Goal: Transaction & Acquisition: Purchase product/service

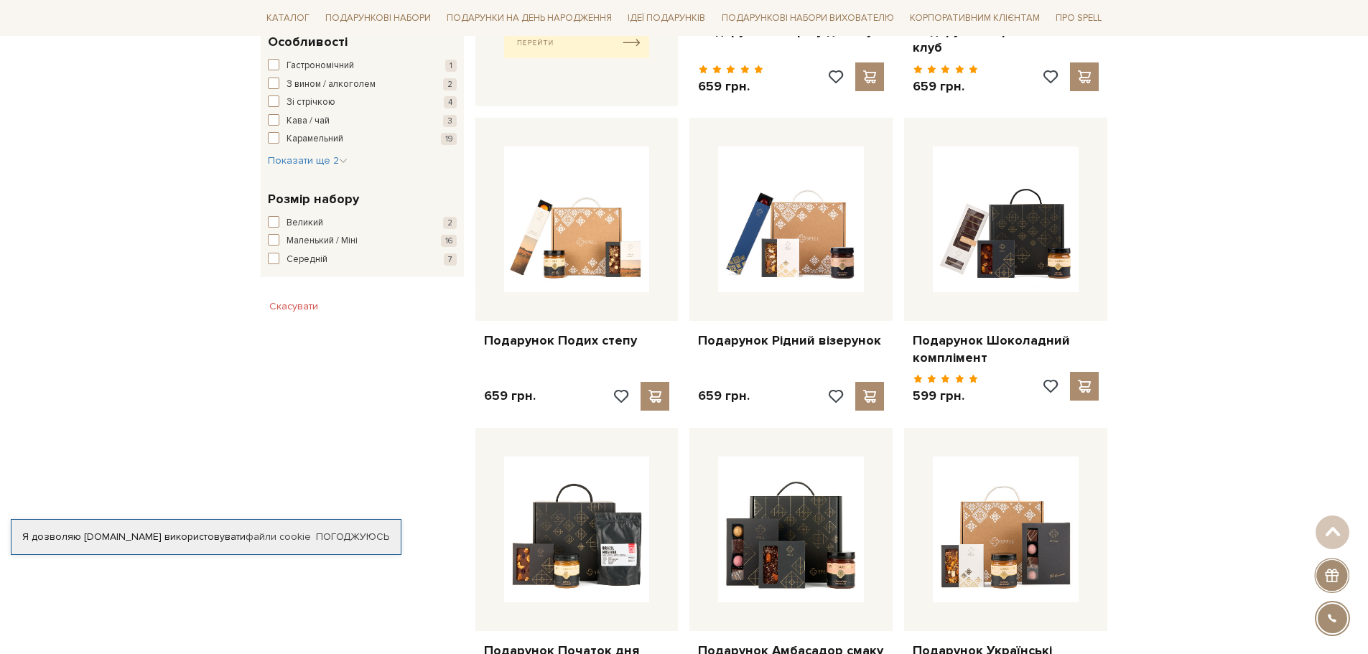
scroll to position [790, 0]
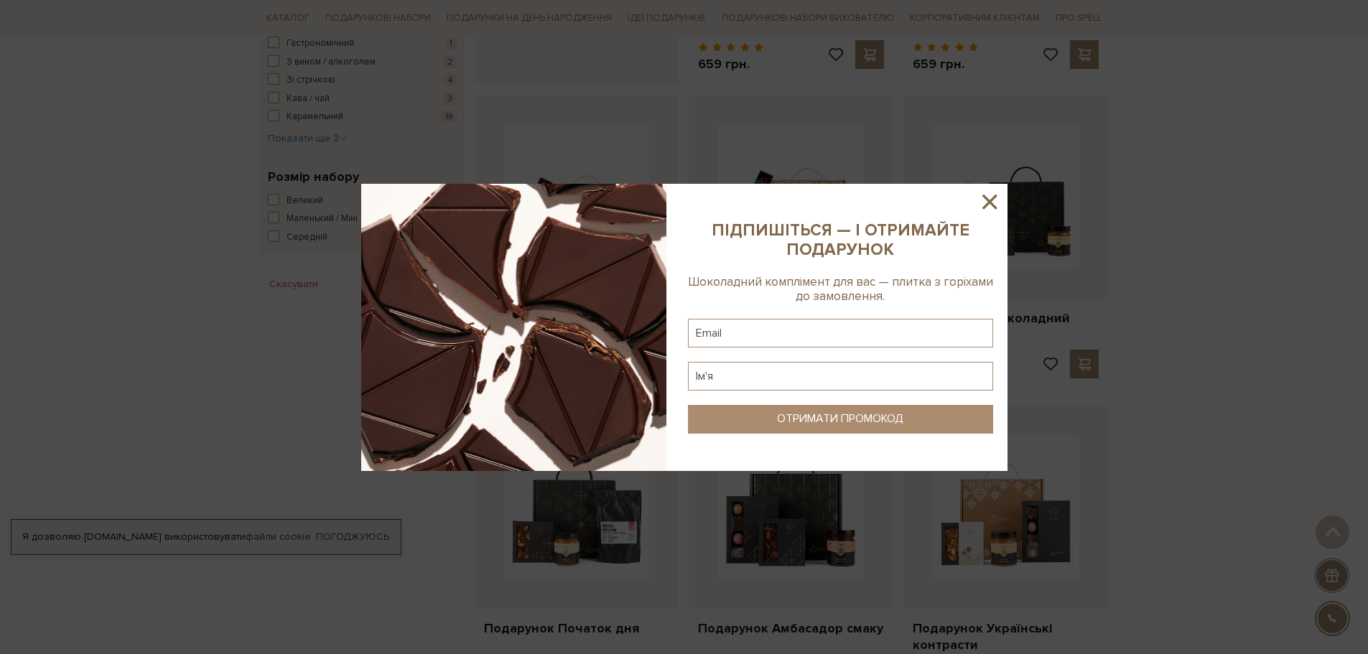
click at [988, 205] on icon at bounding box center [989, 202] width 24 height 24
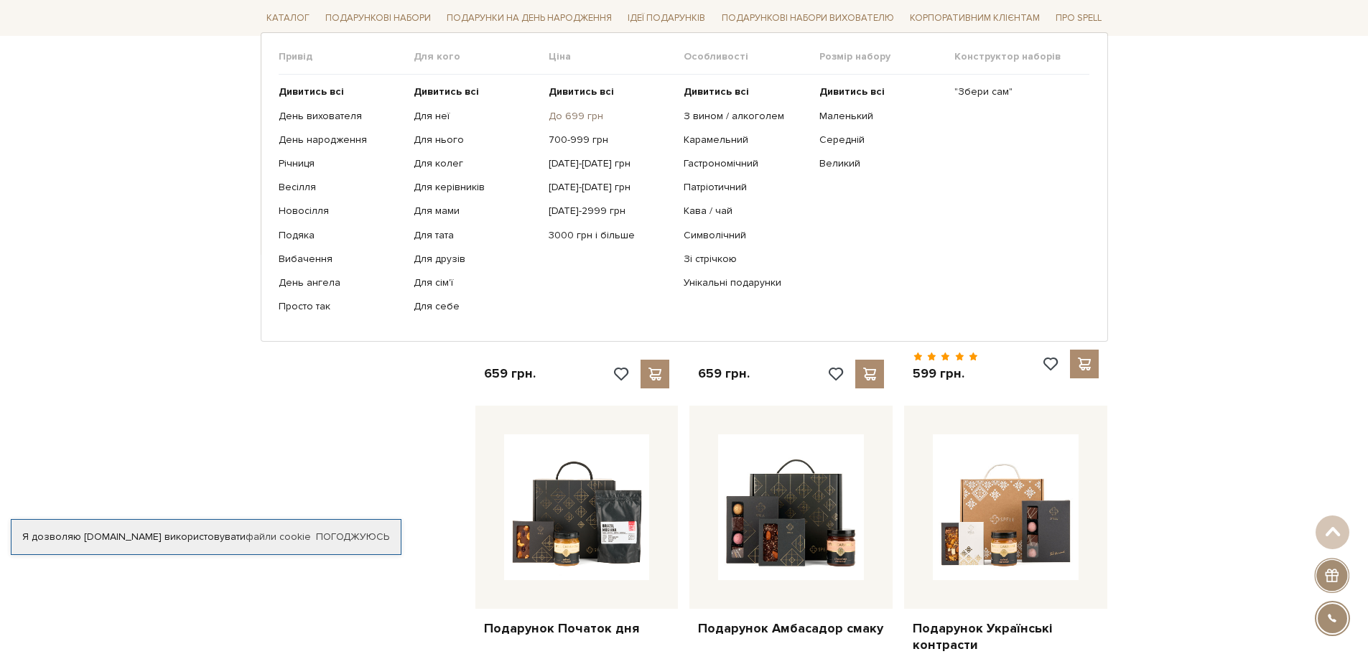
click at [562, 118] on link "До 699 грн" at bounding box center [610, 115] width 124 height 13
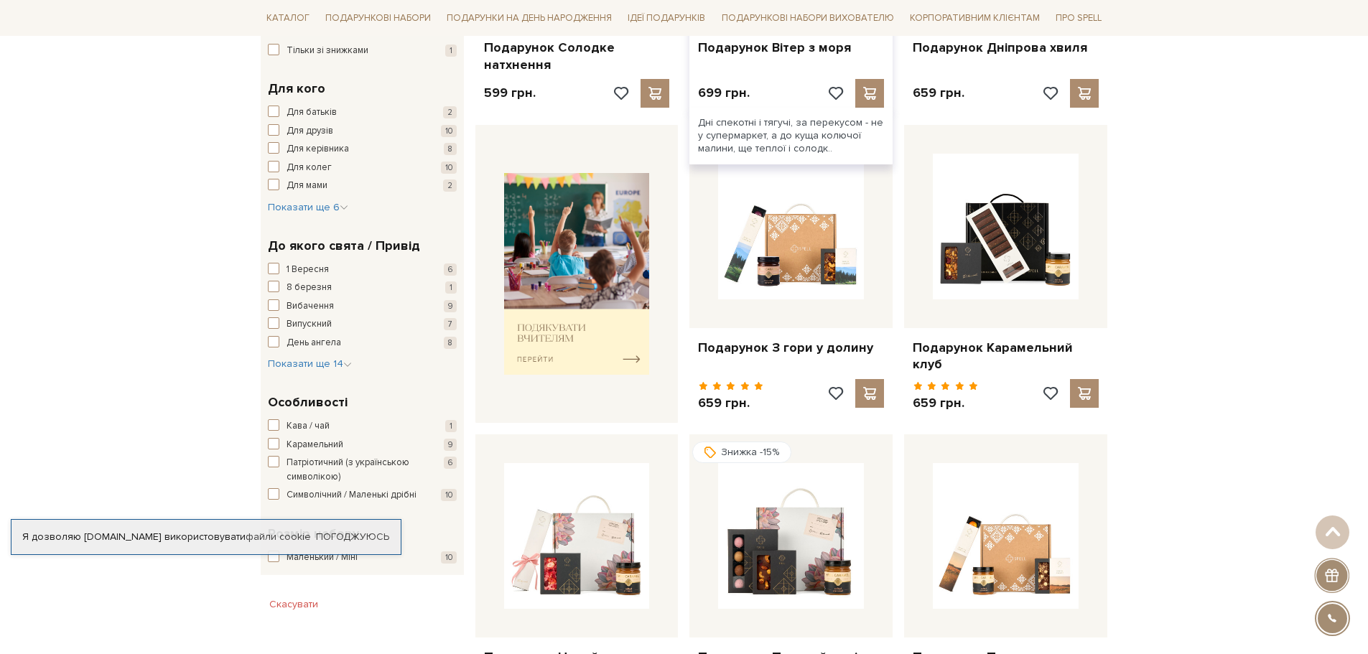
scroll to position [359, 0]
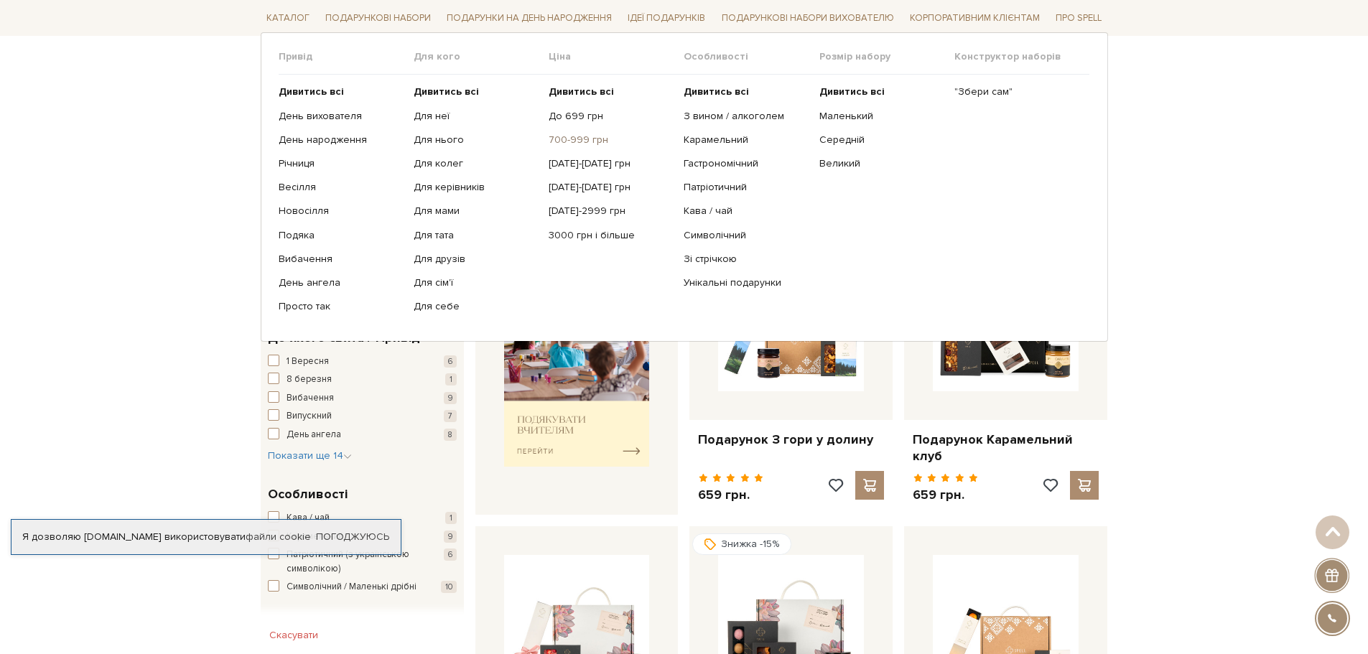
click at [561, 140] on link "700-999 грн" at bounding box center [610, 140] width 124 height 13
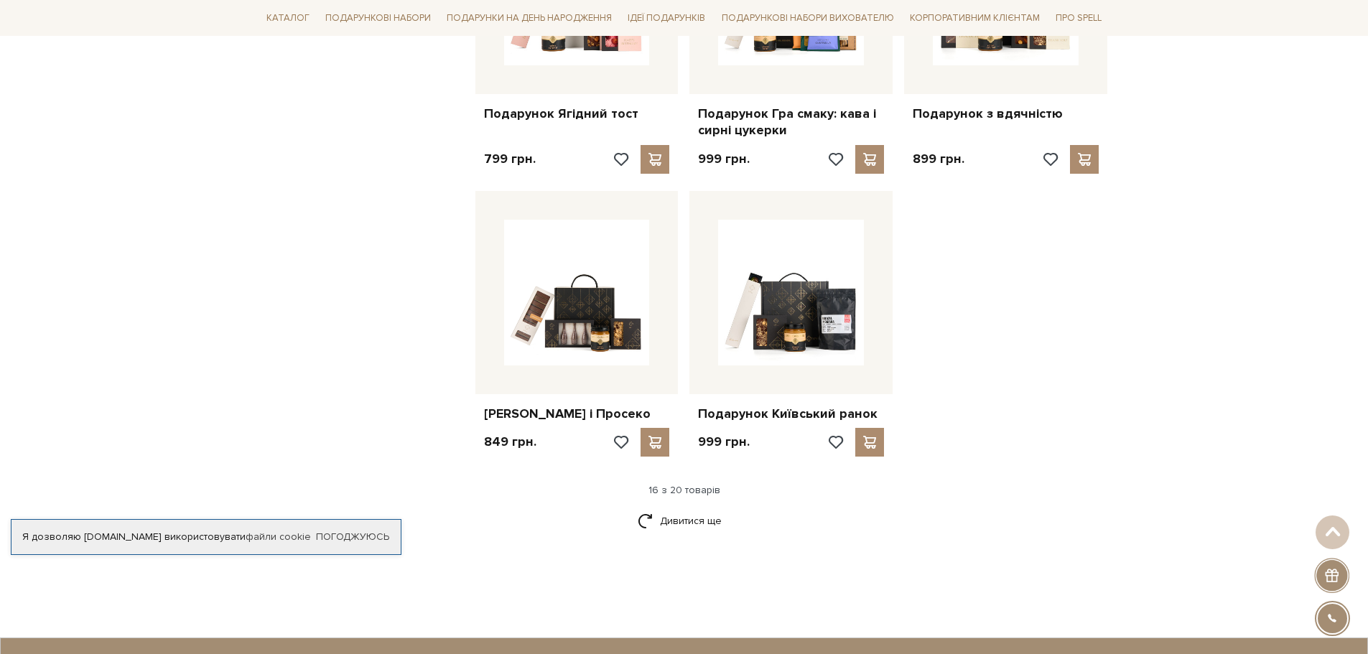
scroll to position [1651, 0]
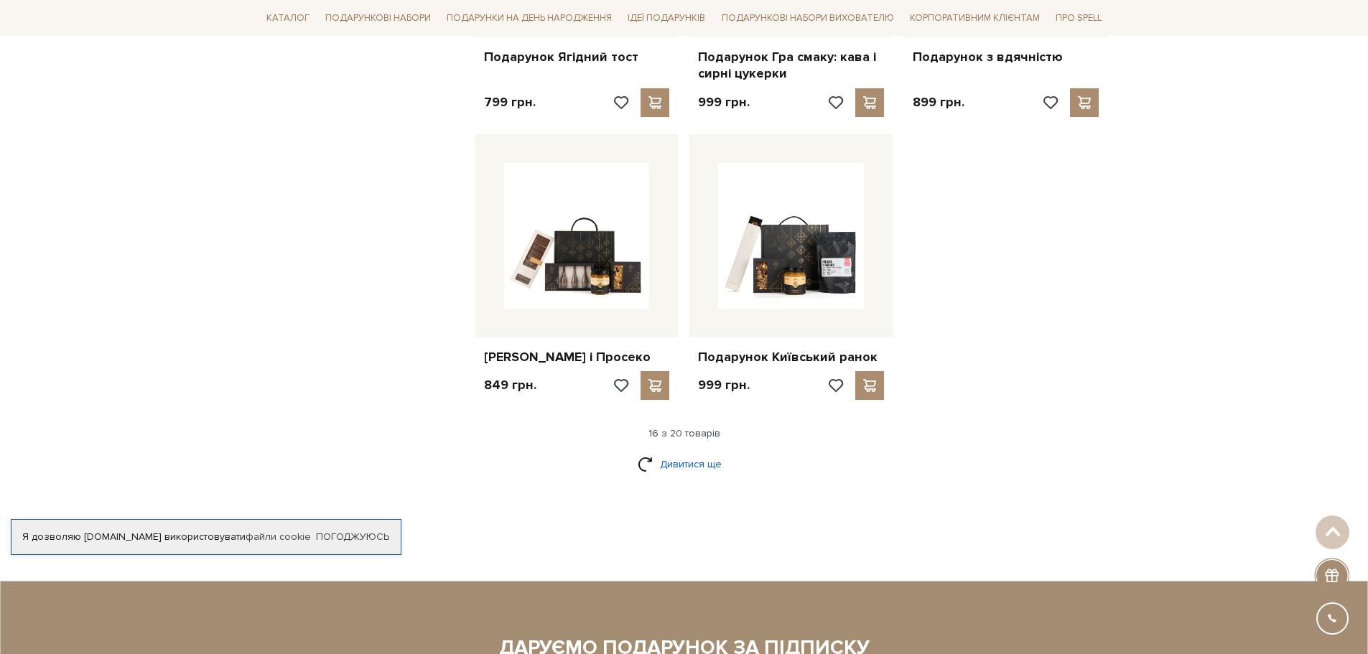
click at [672, 477] on link "Дивитися ще" at bounding box center [683, 464] width 93 height 25
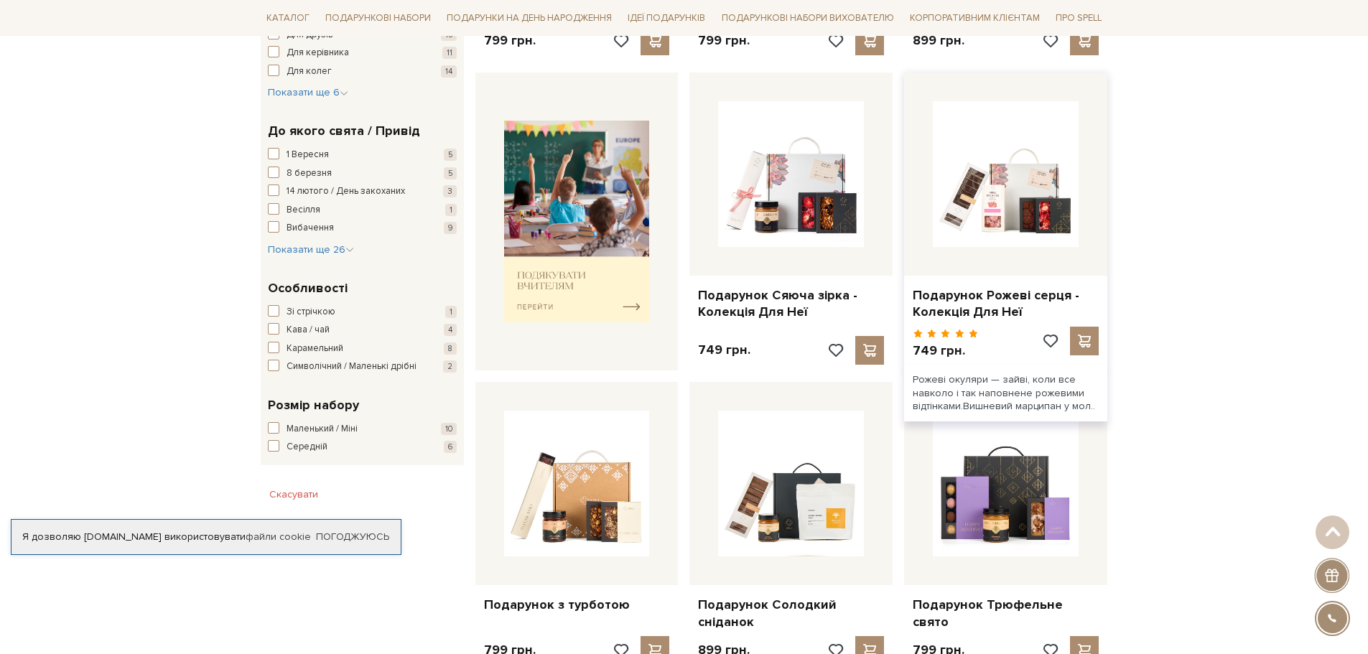
scroll to position [503, 0]
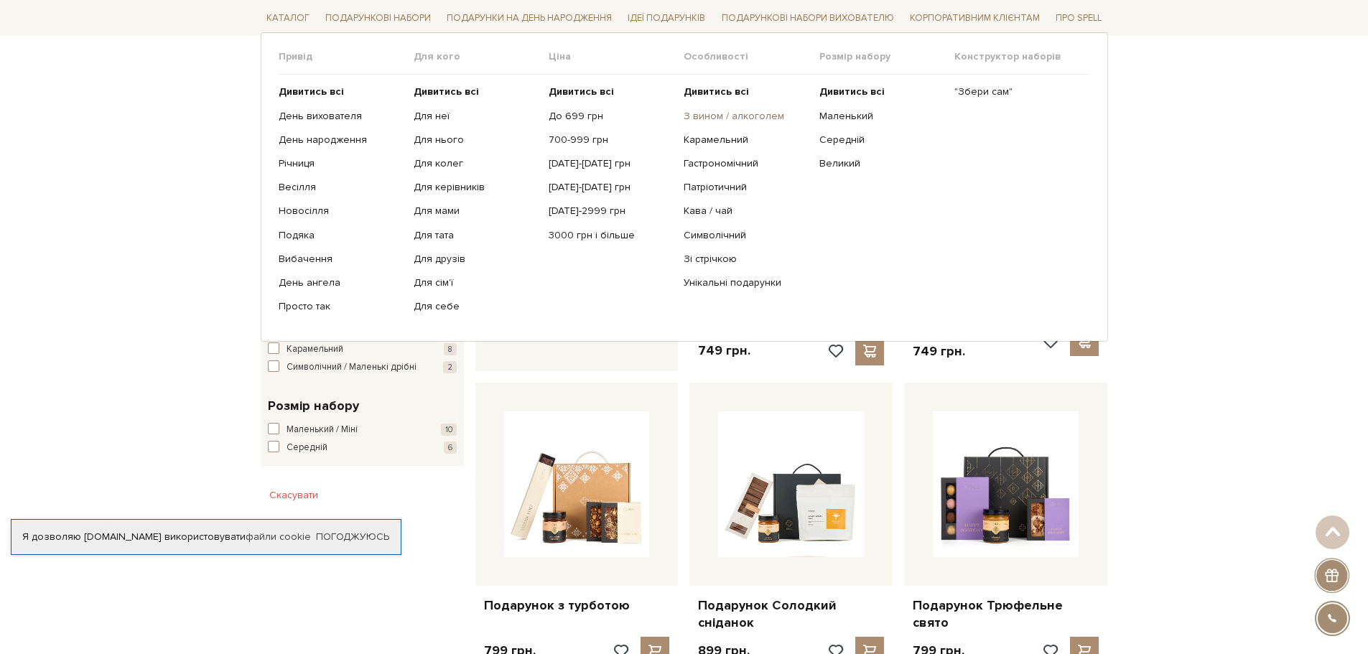
click at [704, 116] on link "З вином / алкоголем" at bounding box center [745, 115] width 124 height 13
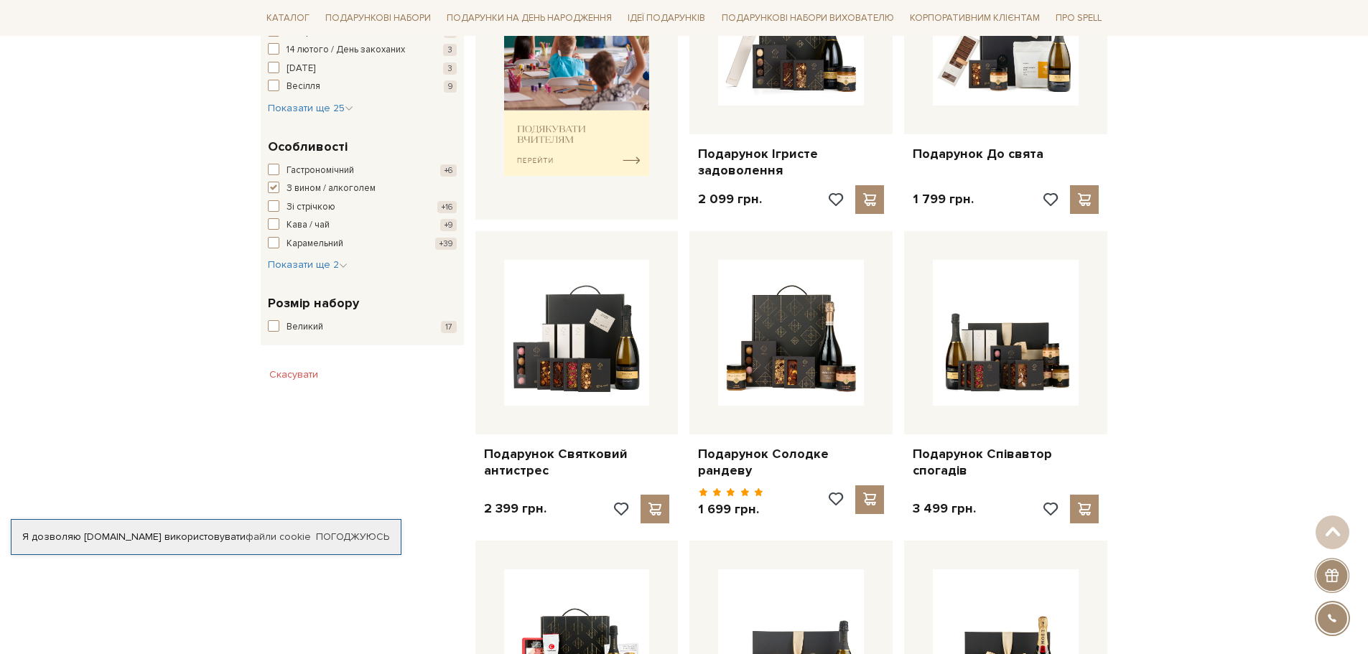
scroll to position [431, 0]
